Goal: Transaction & Acquisition: Purchase product/service

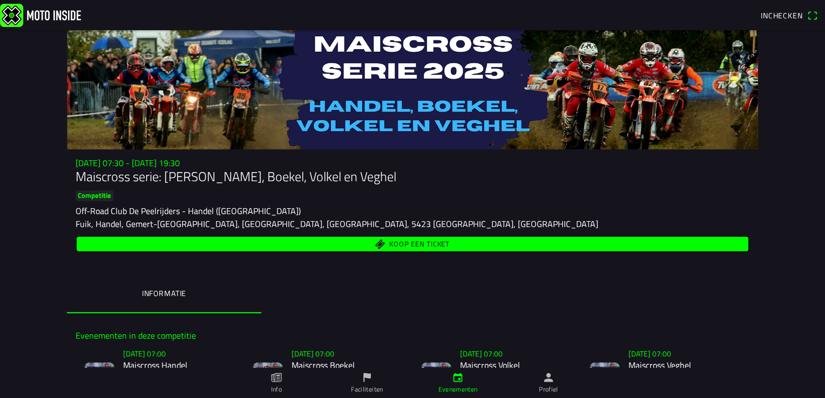
click at [359, 244] on span "Koop een ticket" at bounding box center [412, 244] width 659 height 15
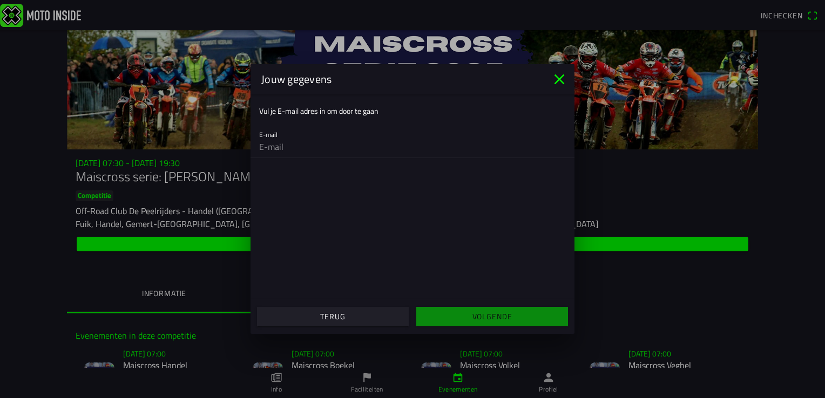
click at [311, 144] on input "email" at bounding box center [412, 147] width 307 height 22
type input "[EMAIL_ADDRESS][DOMAIN_NAME]"
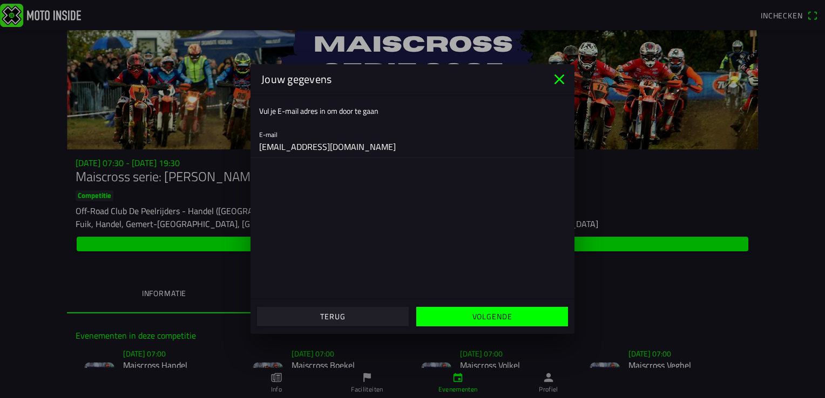
click at [0, 0] on slot "Volgende" at bounding box center [0, 0] width 0 height 0
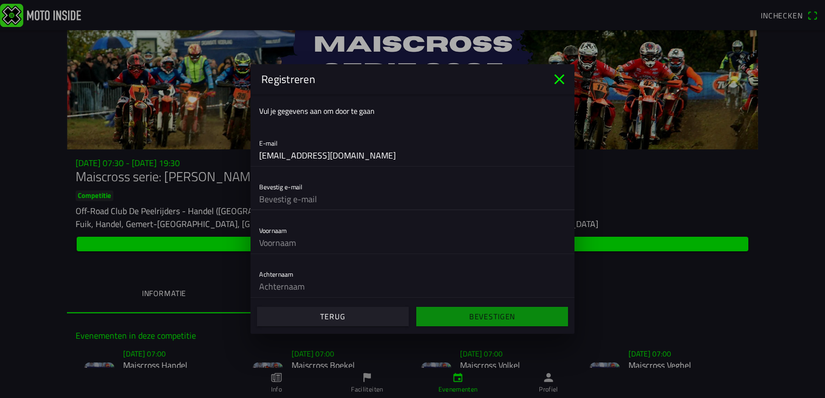
click at [320, 200] on input "text" at bounding box center [412, 199] width 307 height 22
type input "[EMAIL_ADDRESS][DOMAIN_NAME]"
click at [326, 241] on input "text" at bounding box center [412, 243] width 307 height 22
type input "bart"
click at [319, 277] on input "text" at bounding box center [412, 287] width 307 height 22
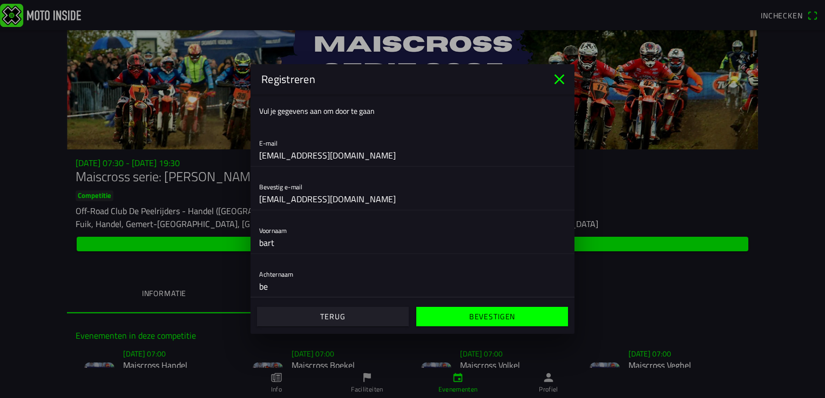
type input "b"
type input "Berens"
click at [288, 236] on input "bart" at bounding box center [412, 243] width 307 height 22
type input "b"
type input "Bart"
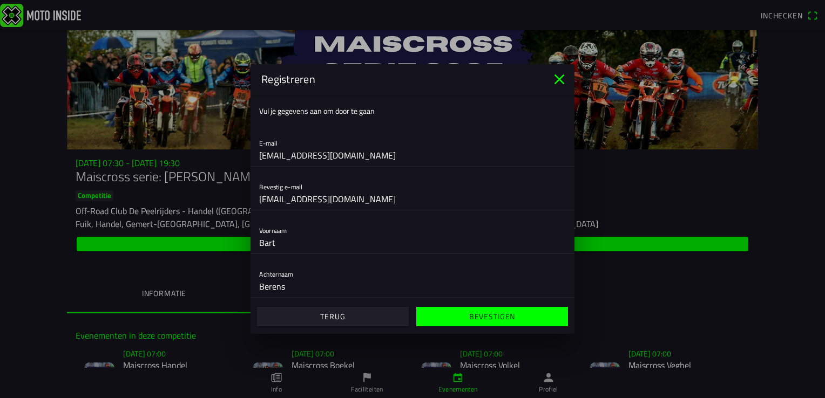
click at [428, 277] on input "Berens" at bounding box center [412, 287] width 307 height 22
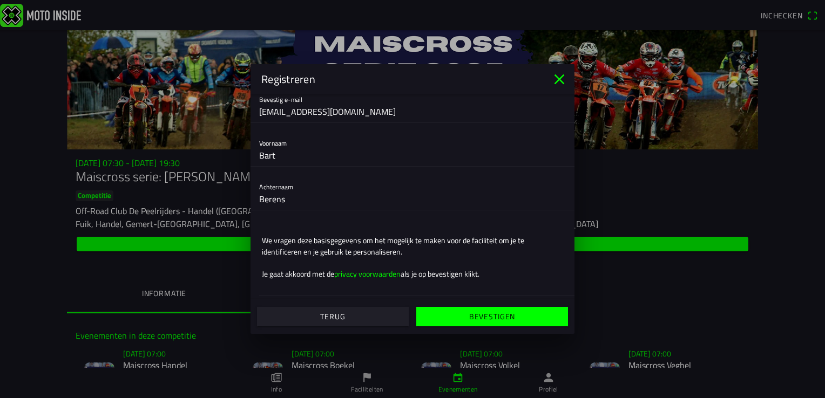
scroll to position [87, 0]
click at [0, 0] on slot "Bevestigen" at bounding box center [0, 0] width 0 height 0
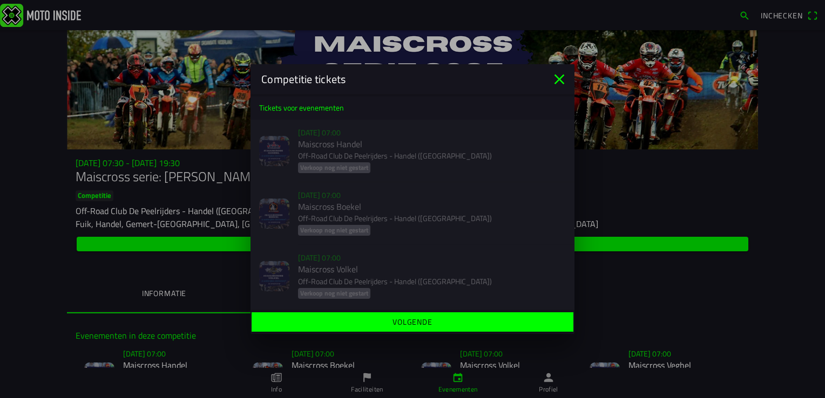
scroll to position [0, 0]
click at [559, 79] on icon "close" at bounding box center [559, 79] width 10 height 10
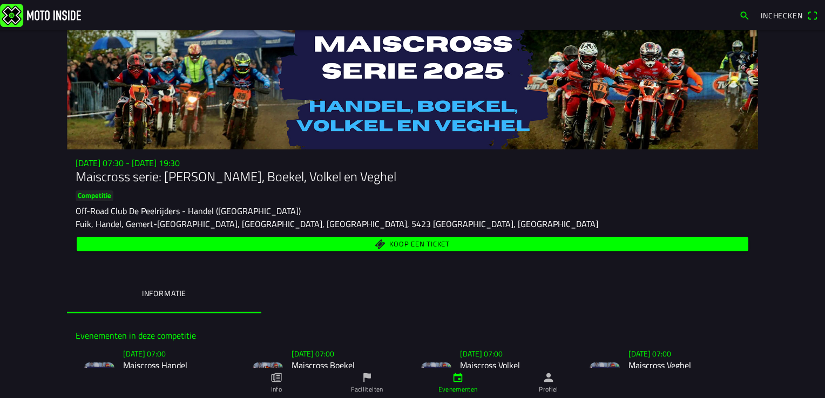
drag, startPoint x: 566, startPoint y: 284, endPoint x: 560, endPoint y: 292, distance: 9.7
